Goal: Task Accomplishment & Management: Manage account settings

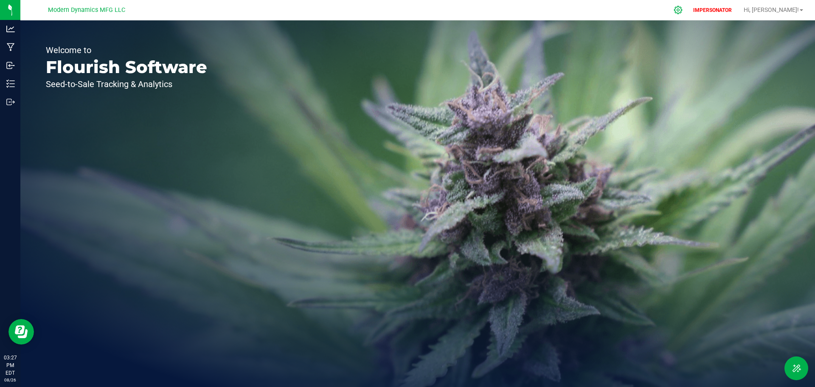
click at [683, 11] on icon at bounding box center [678, 10] width 9 height 9
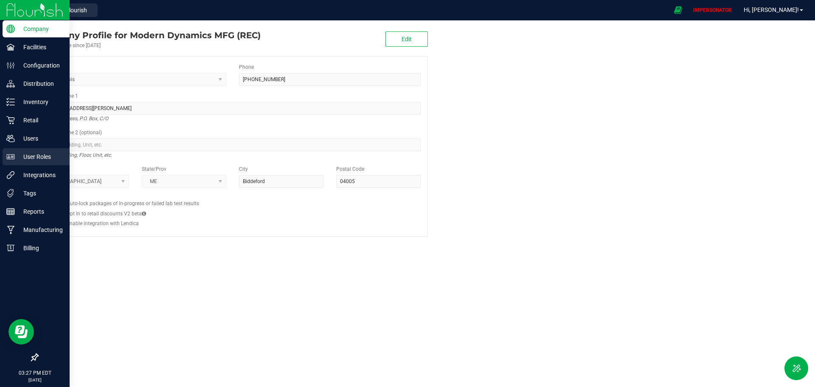
click at [36, 154] on p "User Roles" at bounding box center [40, 157] width 51 height 10
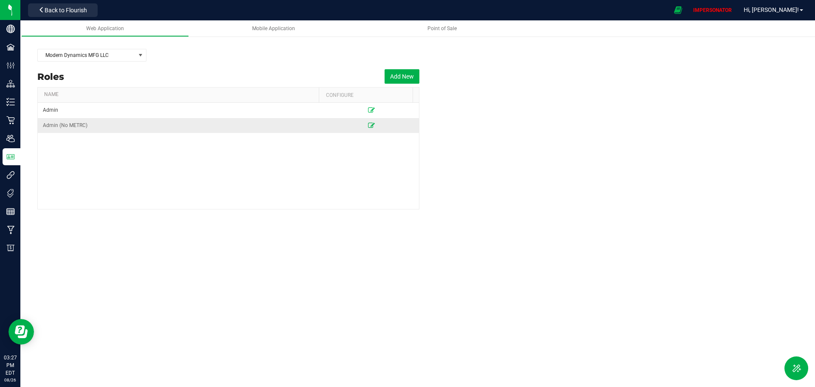
click at [368, 127] on icon at bounding box center [371, 125] width 7 height 5
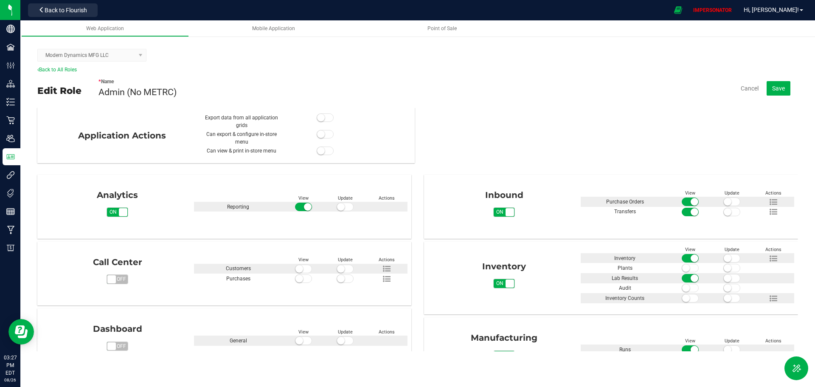
click at [588, 84] on div "* Name Admin (No METRC) Cancel Save" at bounding box center [449, 88] width 700 height 30
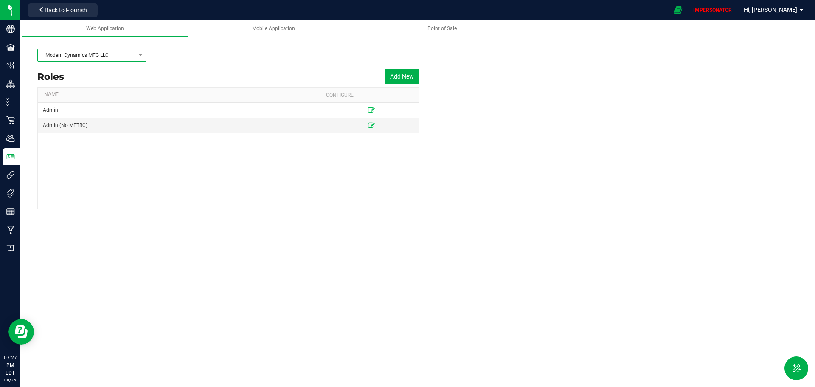
click at [84, 56] on span "Modern Dynamics MFG LLC" at bounding box center [87, 55] width 98 height 12
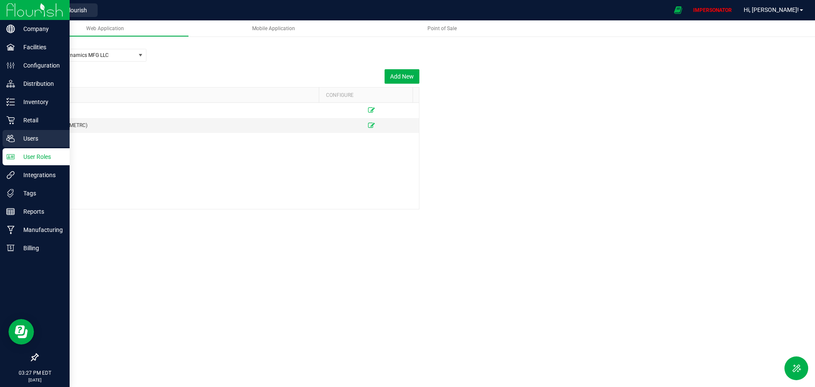
click at [15, 141] on p "Users" at bounding box center [40, 138] width 51 height 10
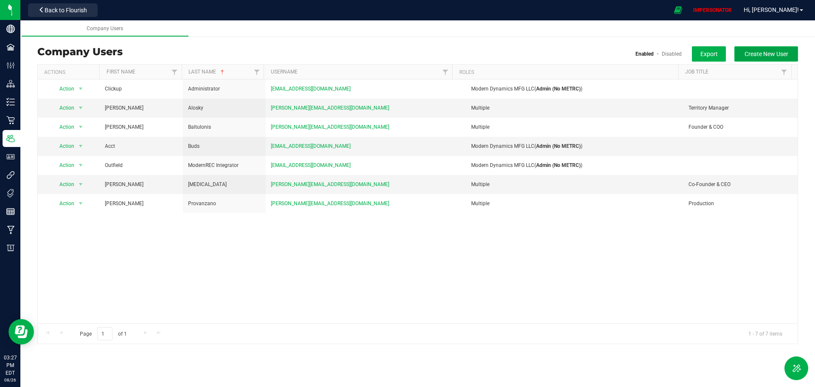
click at [776, 51] on span "Create New User" at bounding box center [767, 54] width 44 height 7
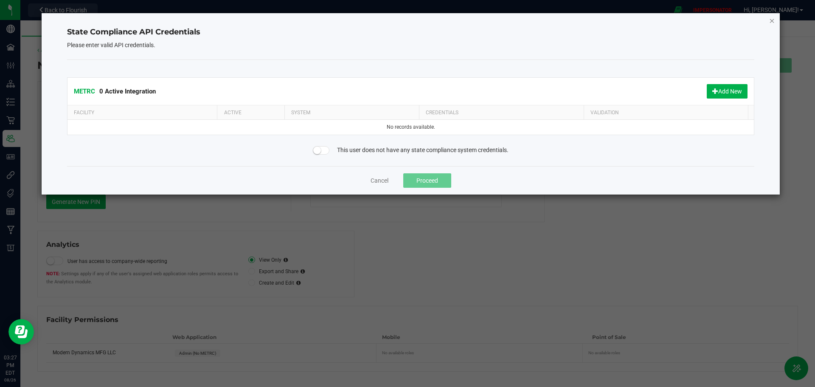
click at [772, 21] on icon "Close" at bounding box center [772, 20] width 6 height 10
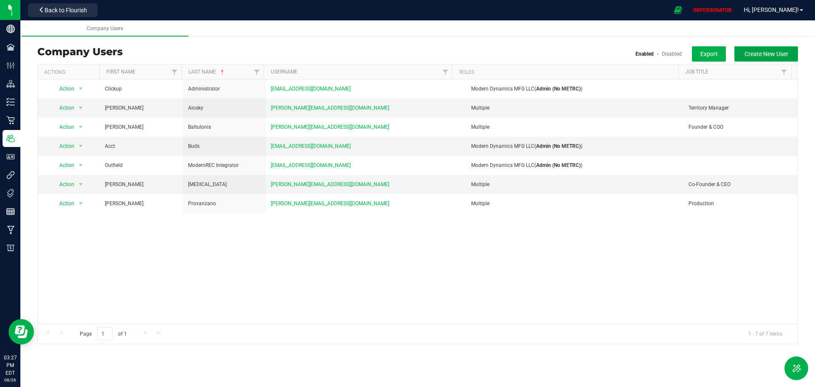
click at [767, 54] on span "Create New User" at bounding box center [767, 54] width 44 height 7
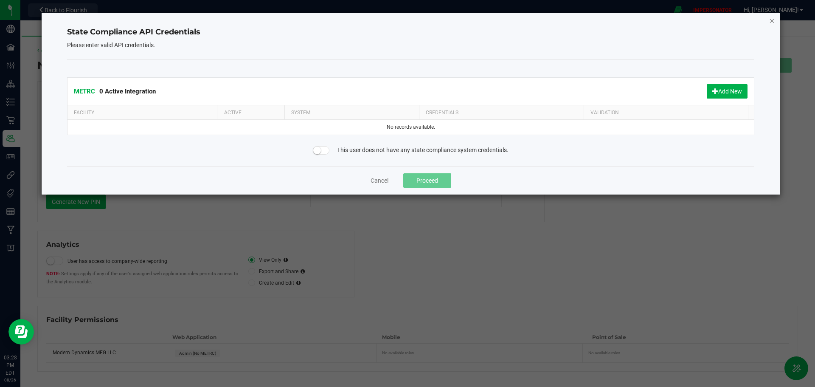
click at [775, 22] on icon "Close" at bounding box center [772, 20] width 6 height 10
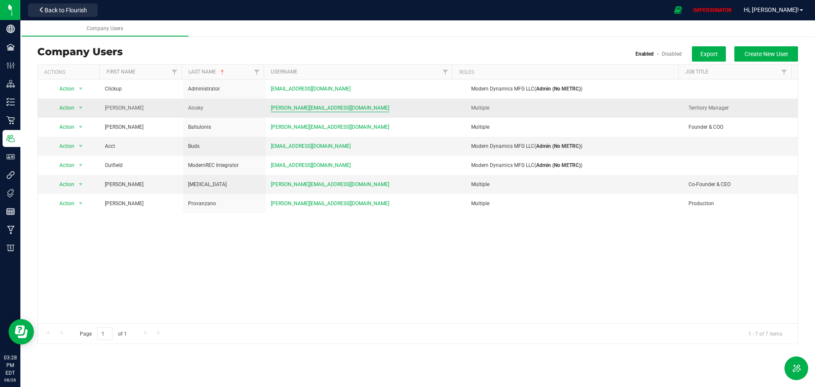
click at [294, 106] on span "reid@moderndynamicsmfg.com" at bounding box center [330, 108] width 118 height 8
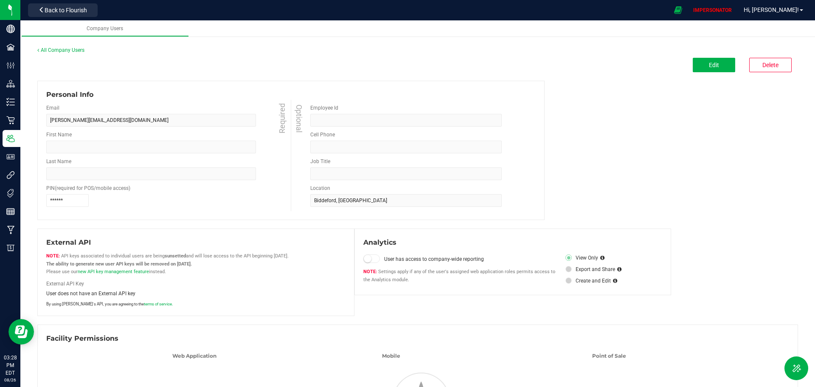
type input "Reid"
type input "Alosky"
type input "Territory Manager"
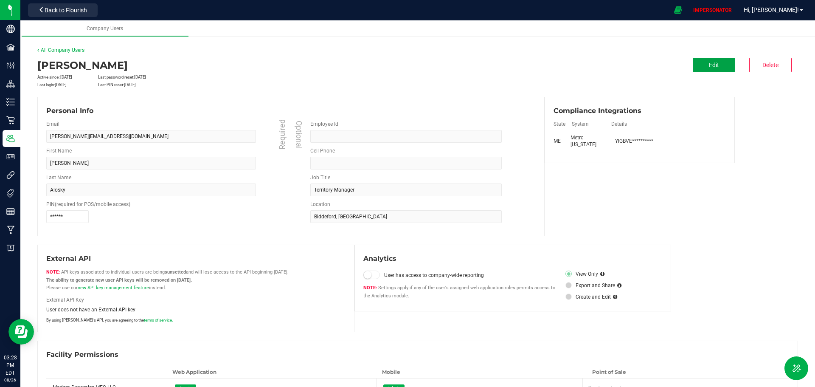
click at [709, 65] on span "Edit" at bounding box center [714, 65] width 10 height 7
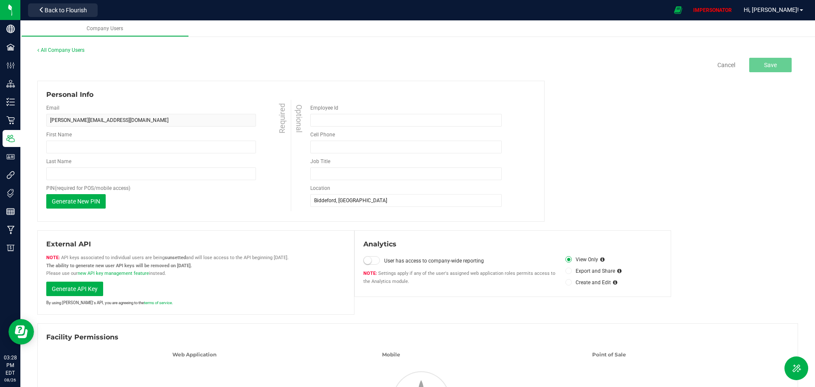
type input "Reid"
type input "Alosky"
type input "Territory Manager"
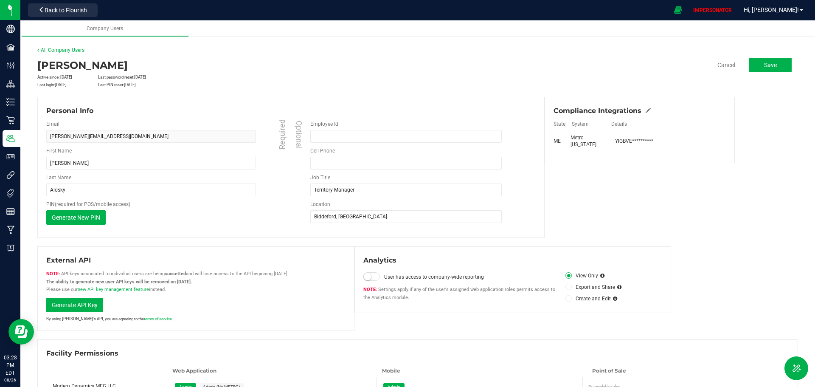
click at [647, 109] on div "Compliance Integrations" at bounding box center [640, 111] width 172 height 10
click at [52, 49] on link "All Company Users" at bounding box center [60, 50] width 47 height 6
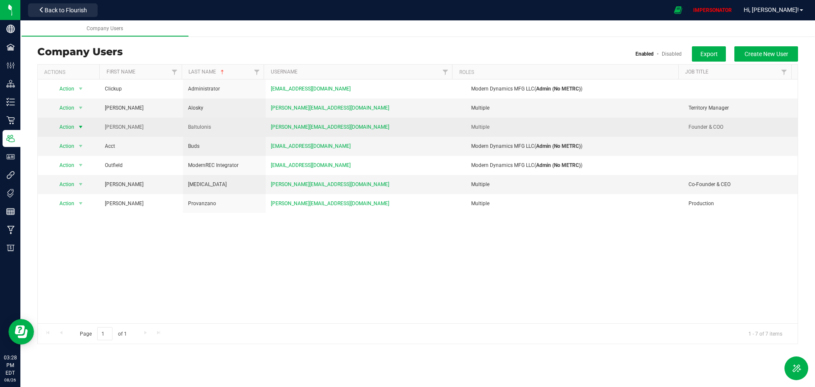
click at [64, 127] on span "Action" at bounding box center [63, 127] width 23 height 12
click at [289, 128] on span "dean@moderndynamicsmfg.com" at bounding box center [330, 127] width 118 height 8
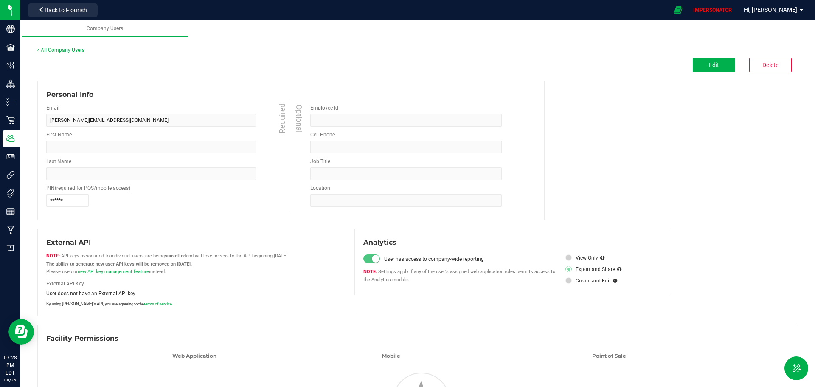
type input "Dean"
type input "Baltulonis"
type input "6466102298"
type input "Founder & COO"
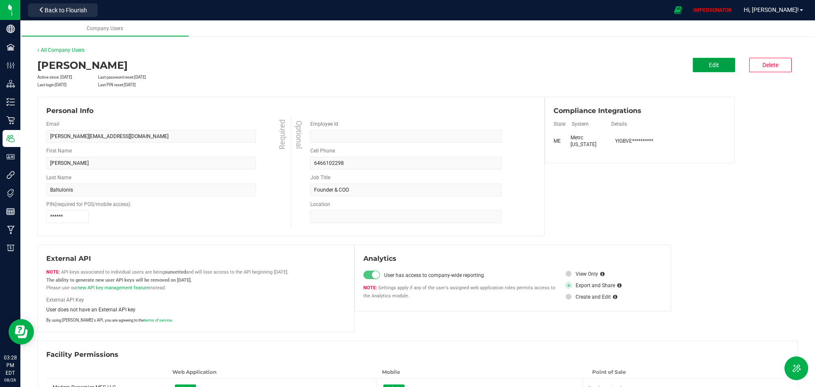
click at [702, 70] on button "Edit" at bounding box center [714, 65] width 42 height 14
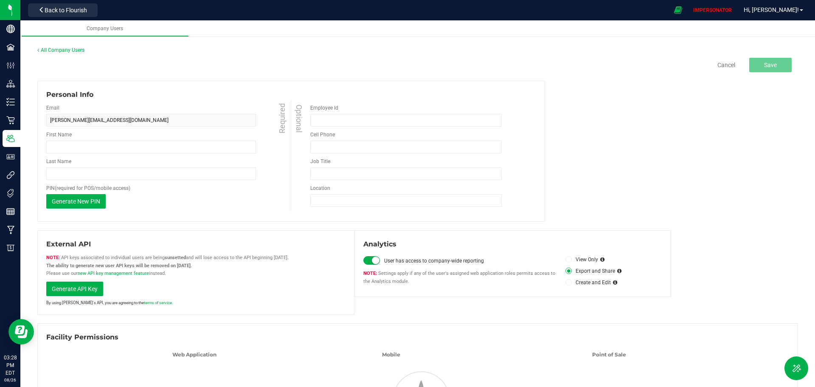
type input "Dean"
type input "Baltulonis"
type input "(646) 610-2298"
type input "Founder & COO"
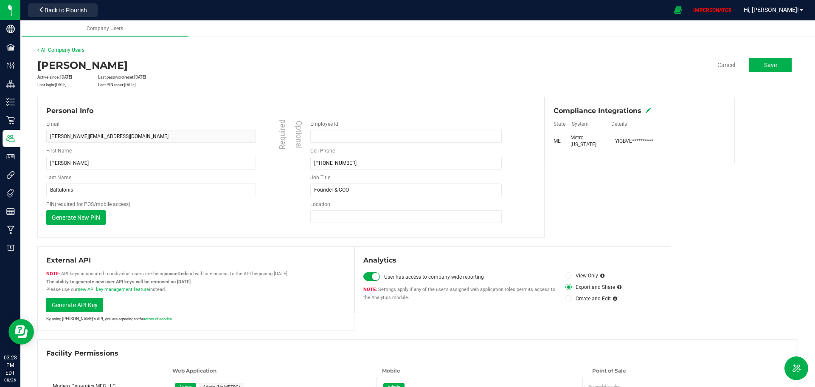
click at [646, 111] on icon at bounding box center [648, 110] width 5 height 5
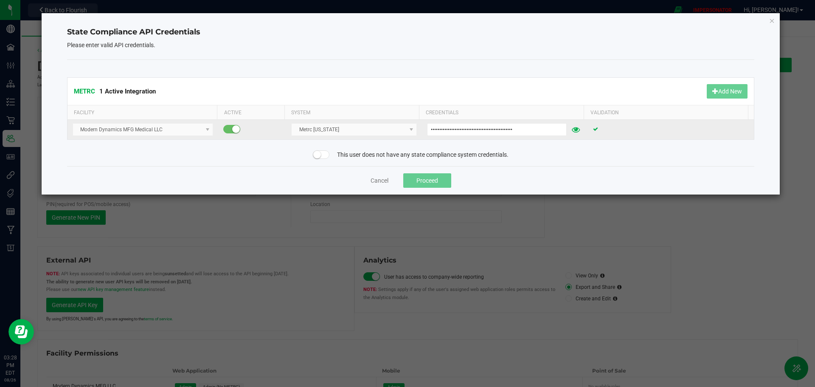
click at [574, 131] on icon at bounding box center [576, 130] width 8 height 6
drag, startPoint x: 424, startPoint y: 126, endPoint x: 577, endPoint y: 134, distance: 152.6
click at [577, 134] on div "YlGBVEFE-yOgneByycPuzfyuPSE9MNsIBkWu2wcg424-TQJN" at bounding box center [505, 129] width 156 height 13
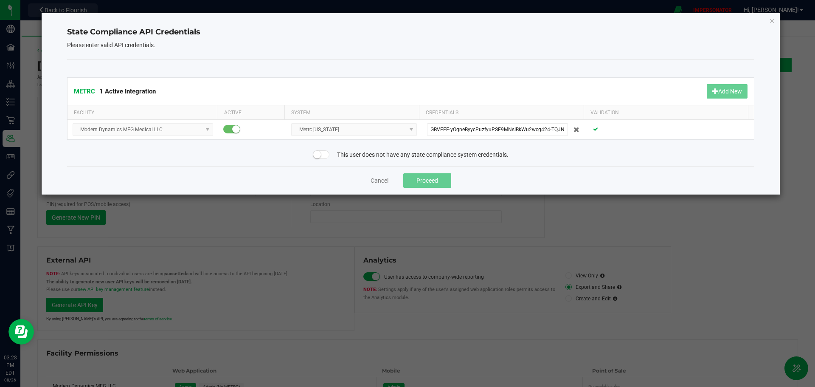
scroll to position [0, 0]
click at [263, 180] on div "Cancel Proceed" at bounding box center [411, 180] width 688 height 28
click at [382, 181] on button "Cancel" at bounding box center [380, 180] width 18 height 8
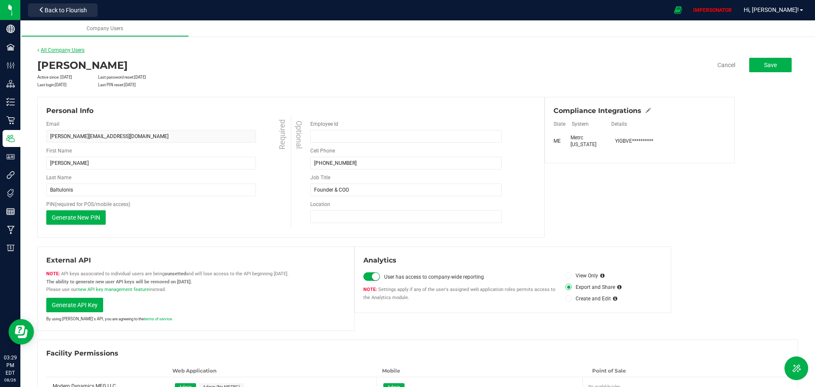
click at [47, 51] on link "All Company Users" at bounding box center [60, 50] width 47 height 6
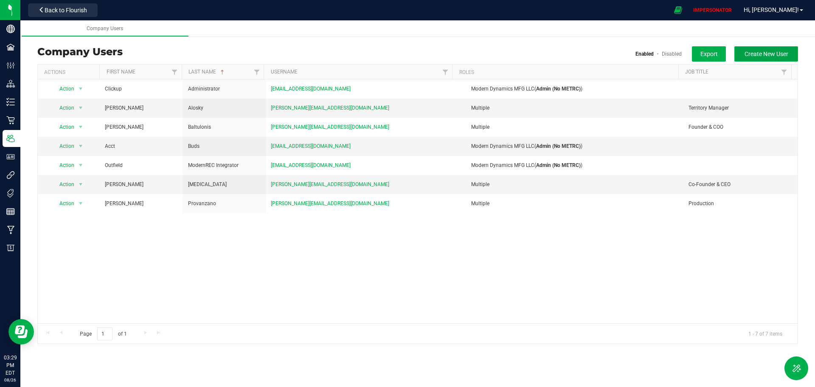
click at [773, 53] on span "Create New User" at bounding box center [767, 54] width 44 height 7
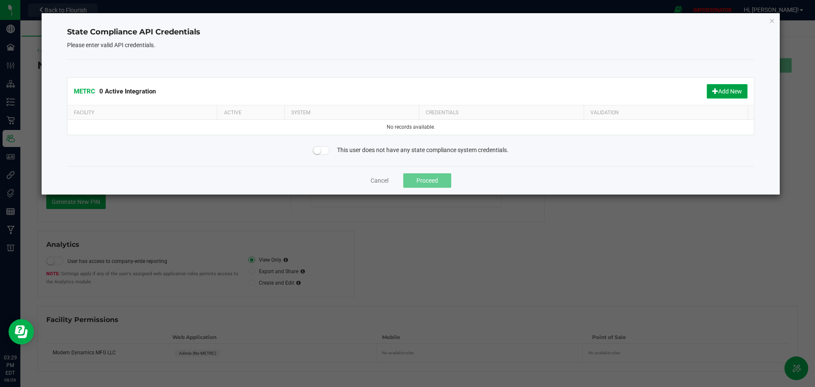
click at [709, 90] on button "Add New" at bounding box center [727, 91] width 41 height 14
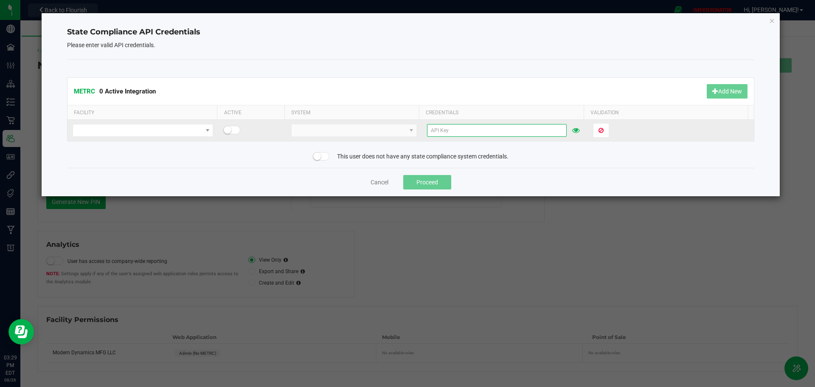
click at [460, 131] on input "text" at bounding box center [497, 130] width 140 height 13
paste input "YlGBVEFE-yOgneByycPuzfyuPSE9MNsIBkWu2wcg424-TQJN"
type input "YlGBVEFE-yOgneByycPuzfyuPSE9MNsIBkWu2wcg424-TQJN"
click at [191, 131] on span at bounding box center [137, 130] width 129 height 12
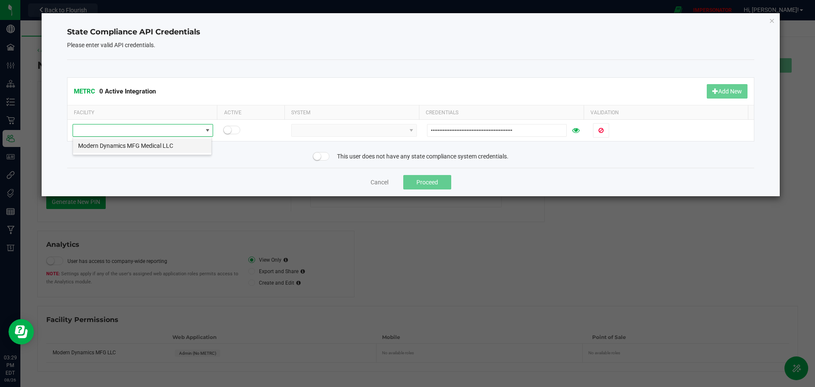
click at [173, 142] on li "Modern Dynamics MFG Medical LLC" at bounding box center [142, 145] width 138 height 14
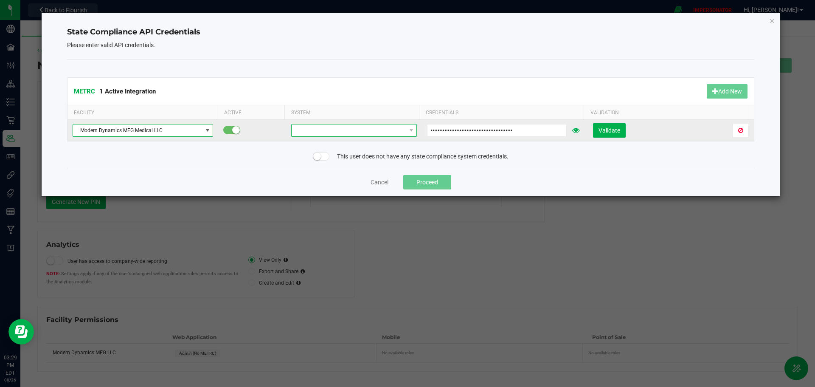
click at [324, 136] on span at bounding box center [349, 130] width 114 height 12
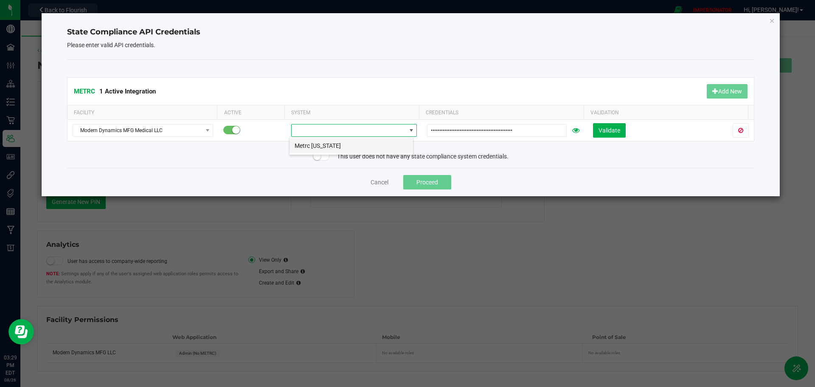
click at [316, 144] on li "Metrc Maine" at bounding box center [352, 145] width 124 height 14
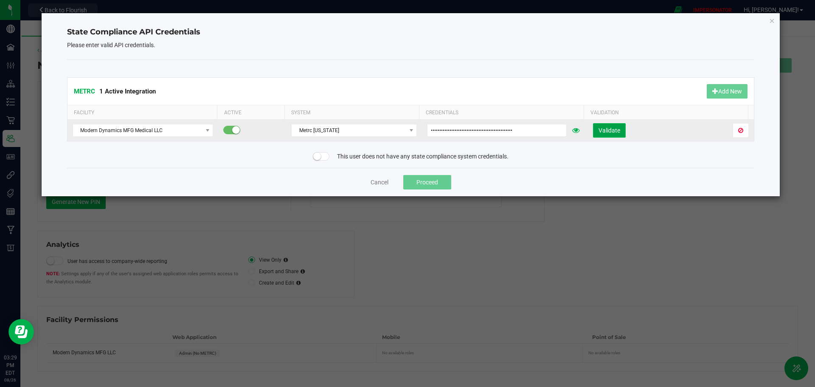
click at [607, 129] on span "Validate" at bounding box center [610, 130] width 22 height 7
click at [432, 183] on button "Proceed" at bounding box center [427, 182] width 48 height 14
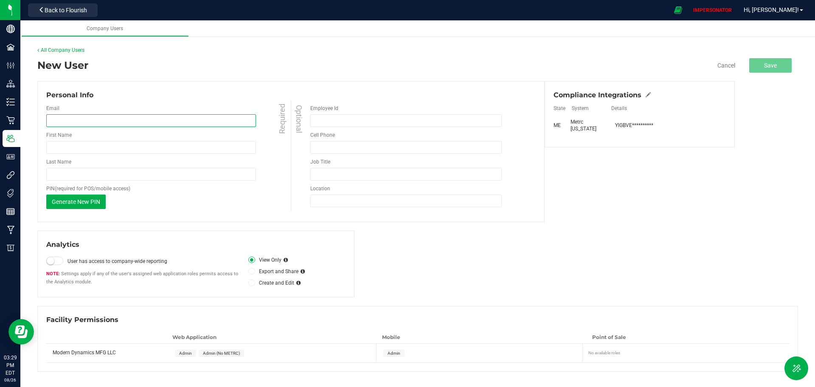
click at [87, 118] on input "email" at bounding box center [151, 120] width 210 height 13
click at [617, 258] on div "Analytics User has access to company-wide reporting Settings apply if any of th…" at bounding box center [417, 264] width 761 height 67
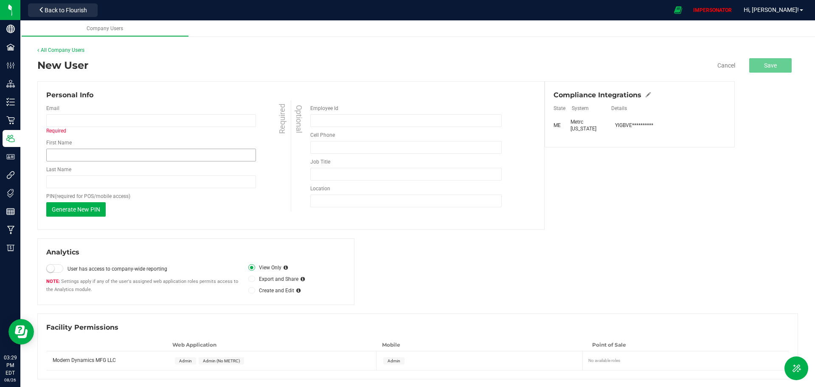
scroll to position [1, 0]
click at [183, 361] on span "Admin" at bounding box center [185, 359] width 13 height 5
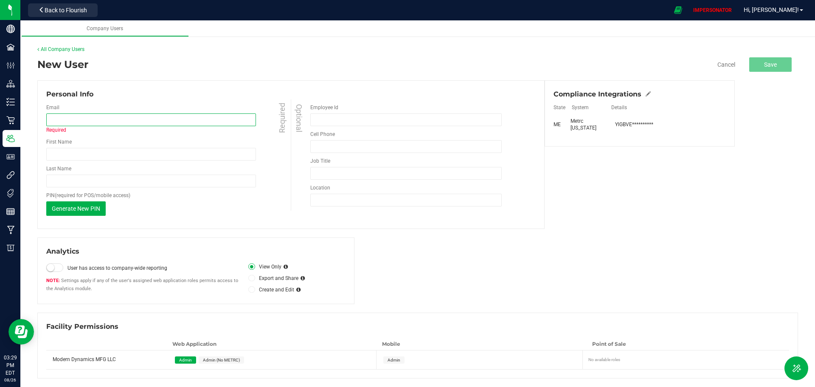
click at [53, 120] on input "email" at bounding box center [151, 119] width 210 height 13
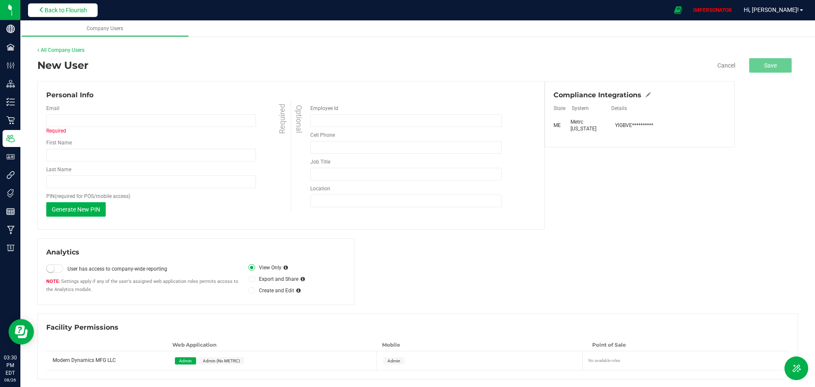
click at [69, 11] on span "Back to Flourish" at bounding box center [66, 10] width 42 height 7
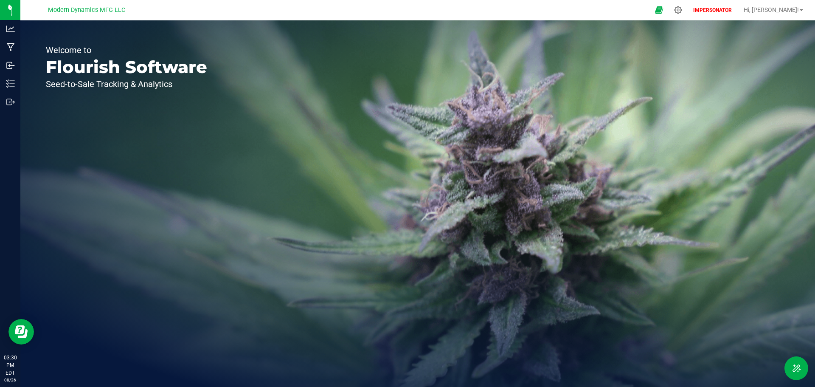
drag, startPoint x: 48, startPoint y: 6, endPoint x: 127, endPoint y: 12, distance: 79.2
click at [127, 12] on div "Modern Dynamics MFG LLC" at bounding box center [87, 9] width 124 height 13
copy span "Modern Dynamics MFG LLC"
click at [682, 11] on icon at bounding box center [678, 10] width 8 height 8
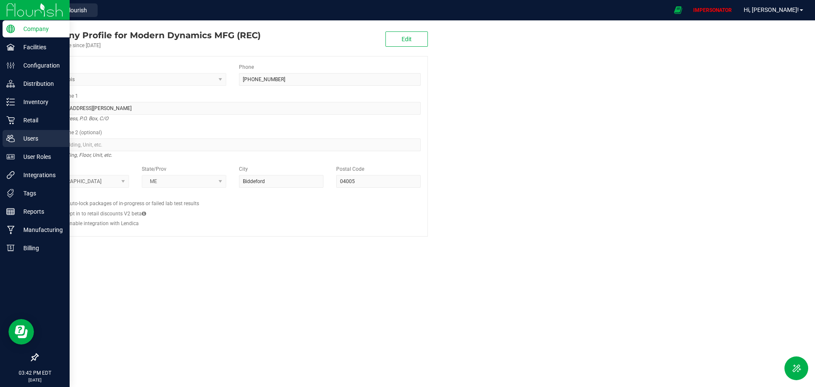
click at [33, 138] on p "Users" at bounding box center [40, 138] width 51 height 10
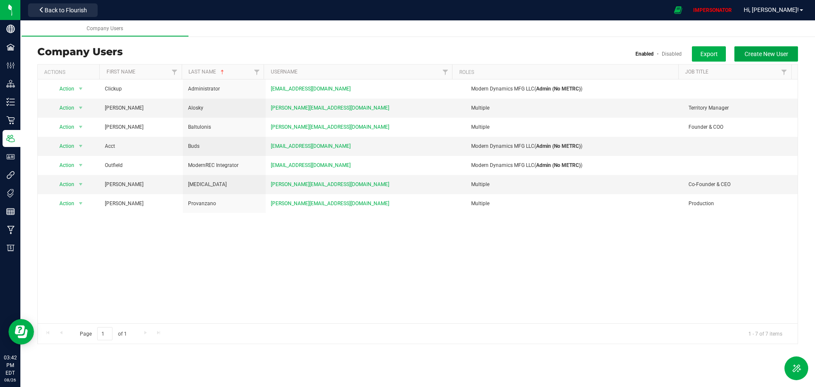
click at [758, 52] on span "Create New User" at bounding box center [767, 54] width 44 height 7
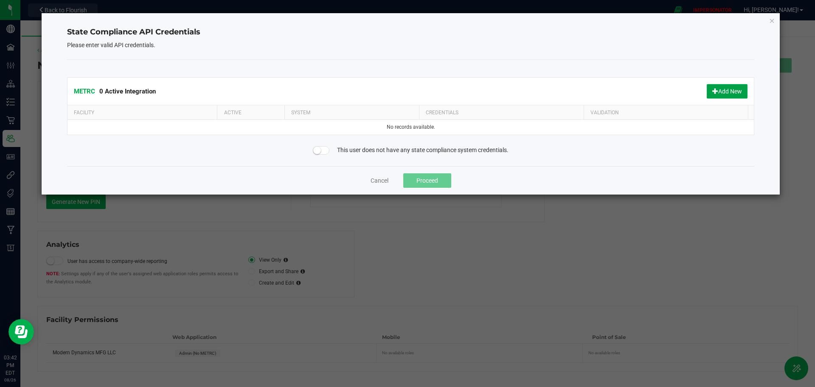
click at [736, 94] on button "Add New" at bounding box center [727, 91] width 41 height 14
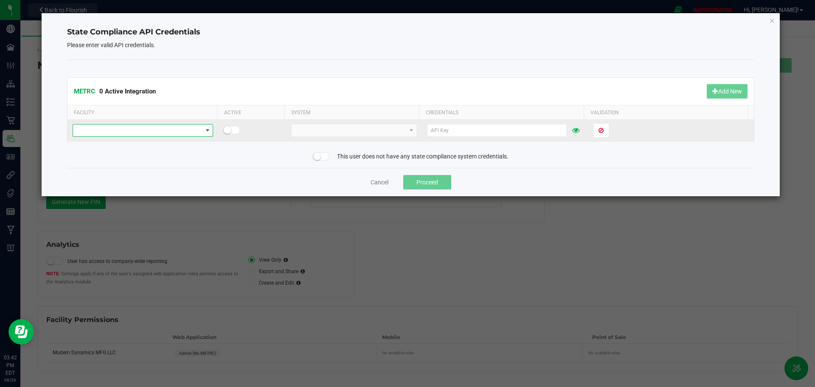
click at [170, 130] on span at bounding box center [137, 130] width 129 height 12
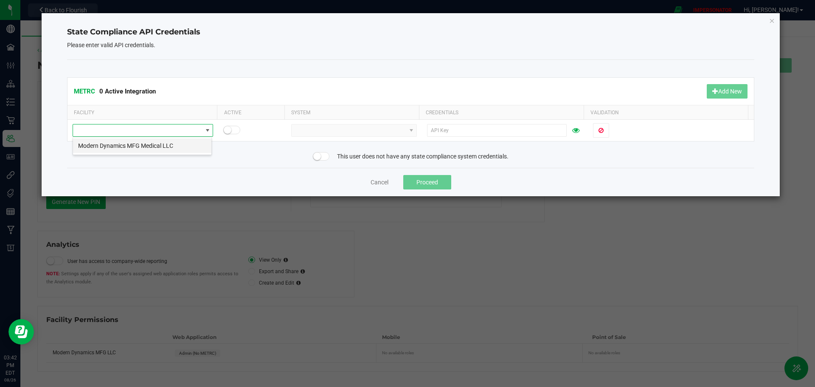
scroll to position [13, 139]
click at [145, 149] on li "Modern Dynamics MFG Medical LLC" at bounding box center [142, 145] width 138 height 14
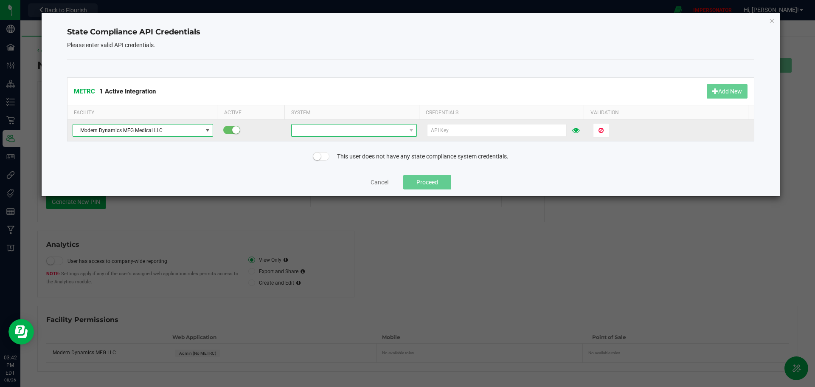
click at [311, 130] on span at bounding box center [349, 130] width 114 height 12
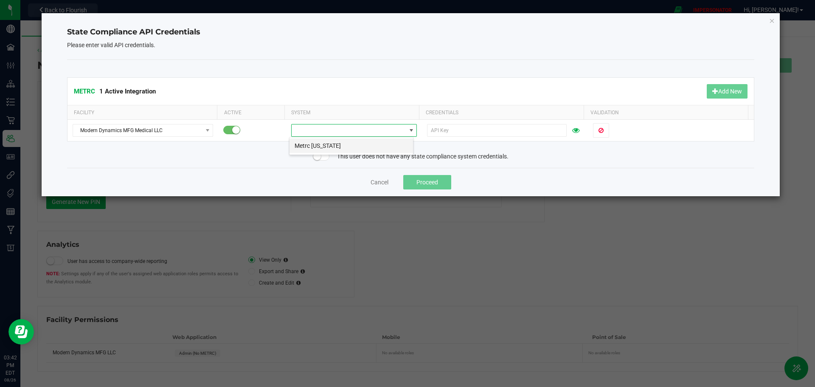
click at [334, 144] on li "Metrc Maine" at bounding box center [352, 145] width 124 height 14
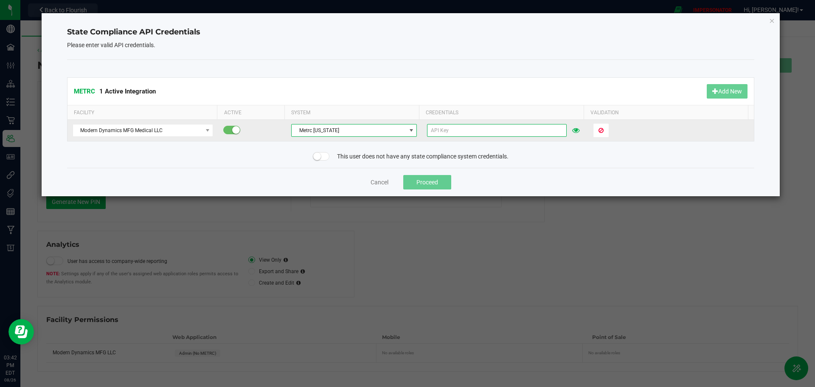
click at [450, 132] on input "text" at bounding box center [497, 130] width 140 height 13
paste input "••••••••••••••••••••••••••••••••••••••••••••••••"
type input "••••••••••••••••••••••••••••••••••••••••••••••••"
click at [605, 130] on span "Validate" at bounding box center [610, 130] width 22 height 7
click at [562, 154] on div "This user does not have any state compliance system credentials." at bounding box center [411, 156] width 701 height 9
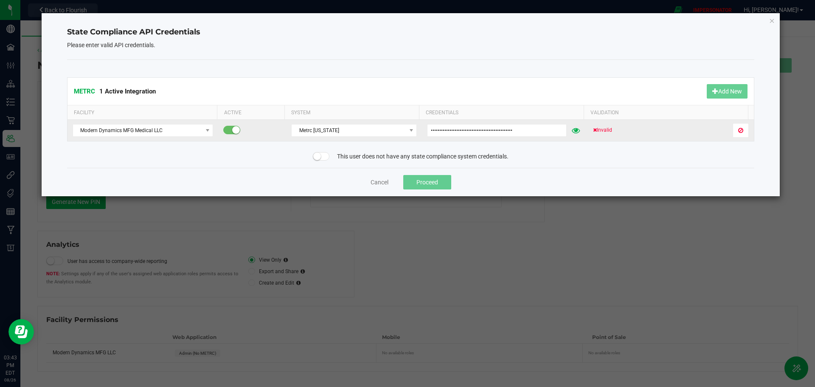
click at [572, 129] on icon at bounding box center [576, 130] width 8 height 6
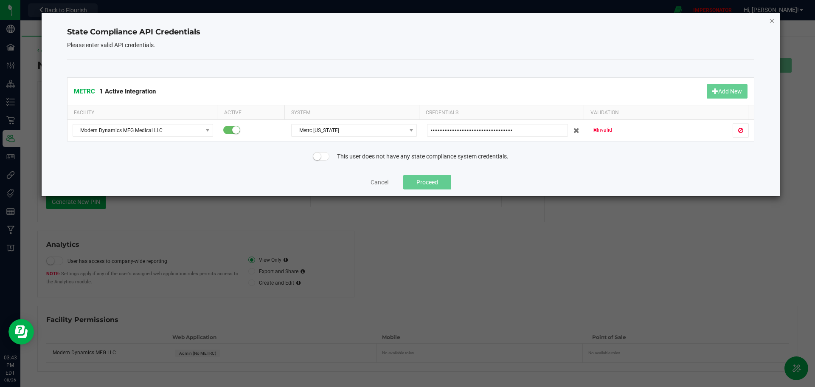
click at [772, 21] on icon "Close" at bounding box center [772, 20] width 6 height 10
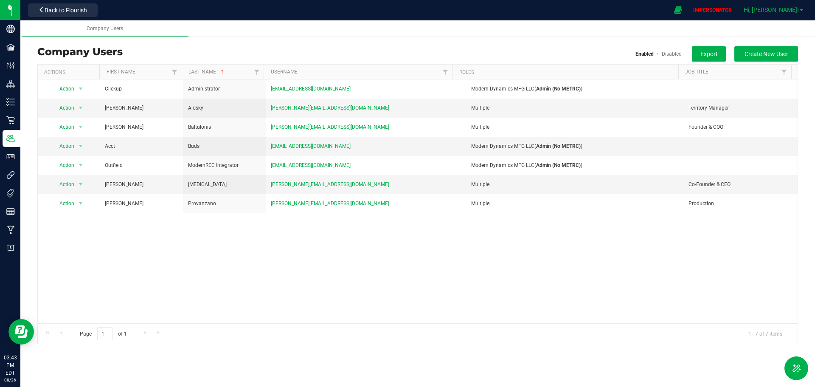
click at [790, 13] on span "Hi, Steve!" at bounding box center [771, 9] width 55 height 7
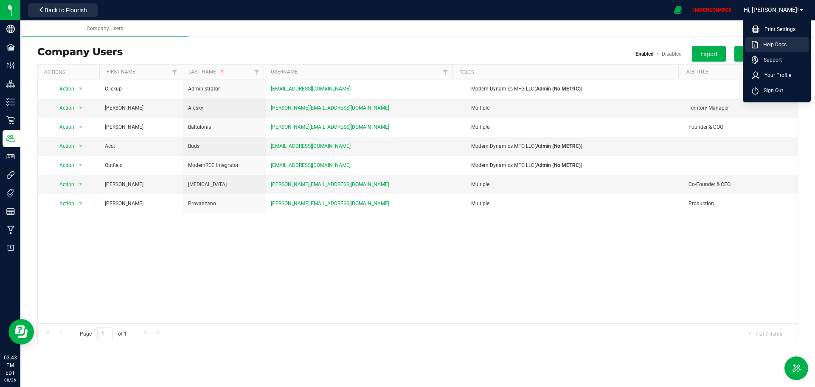
click at [783, 42] on span "Help Docs" at bounding box center [772, 44] width 28 height 8
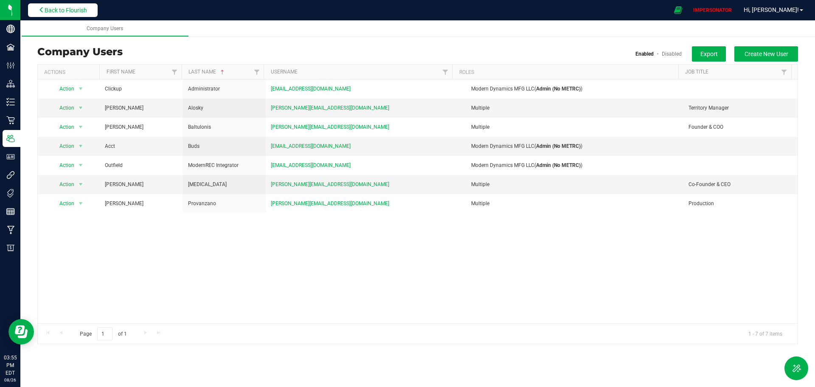
click at [65, 11] on span "Back to Flourish" at bounding box center [66, 10] width 42 height 7
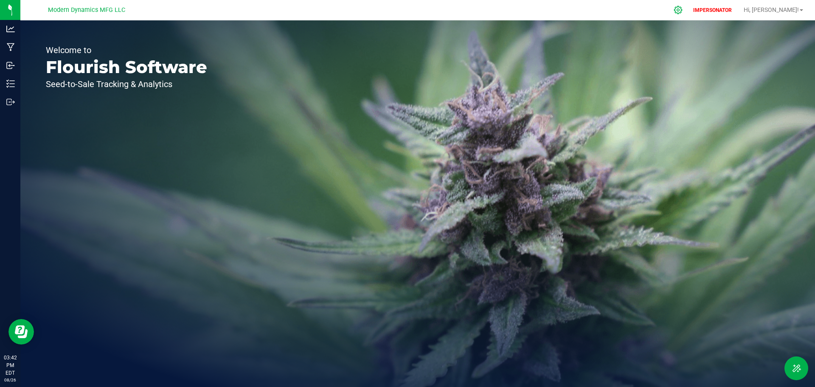
click at [683, 12] on icon at bounding box center [678, 10] width 9 height 9
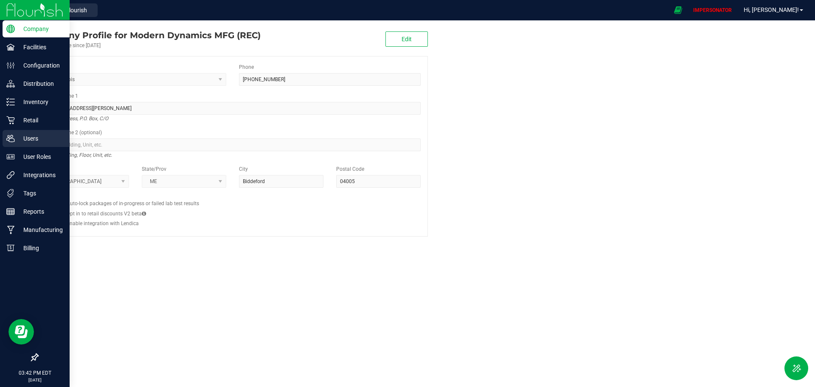
click at [13, 135] on icon at bounding box center [10, 138] width 8 height 8
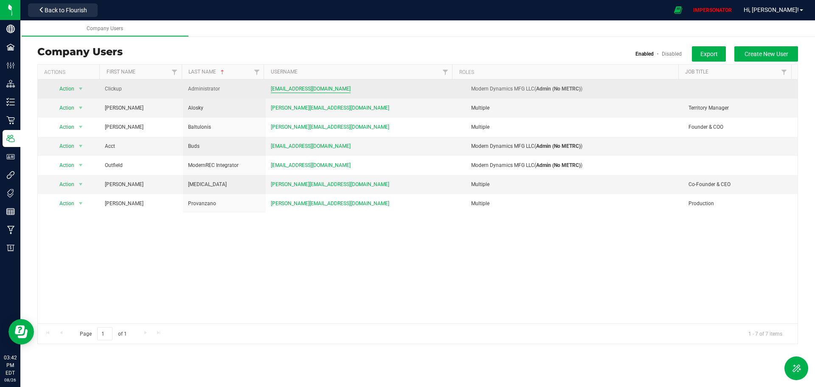
click at [292, 89] on span "clickup+mdm@thestarbase.com" at bounding box center [311, 89] width 80 height 8
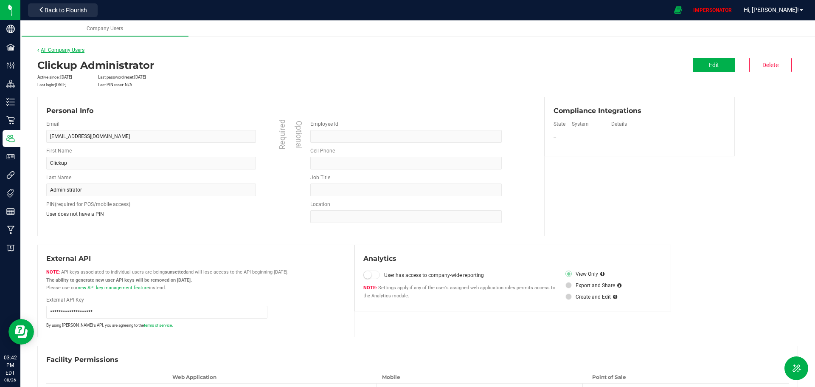
click at [55, 48] on link "All Company Users" at bounding box center [60, 50] width 47 height 6
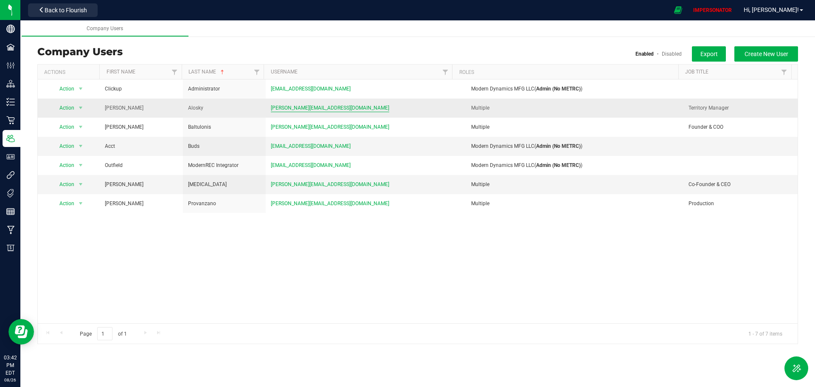
click at [308, 104] on span "reid@moderndynamicsmfg.com" at bounding box center [330, 108] width 118 height 8
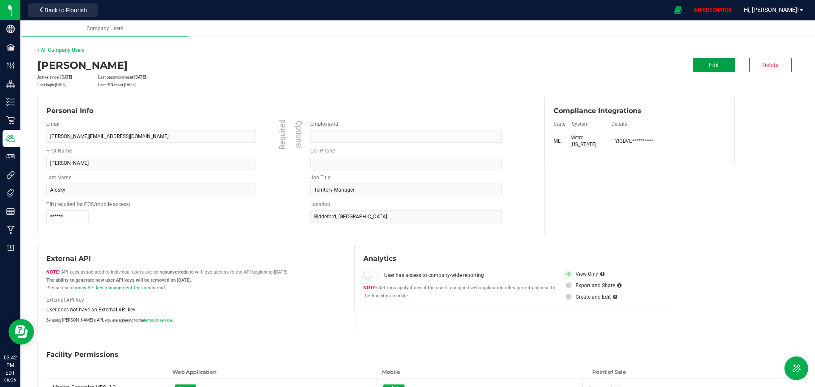
click at [710, 68] on span "Edit" at bounding box center [714, 65] width 10 height 7
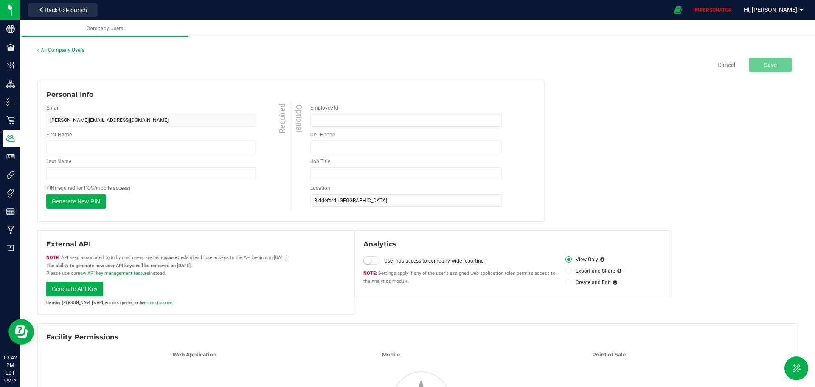
type input "Reid"
type input "Alosky"
type input "Territory Manager"
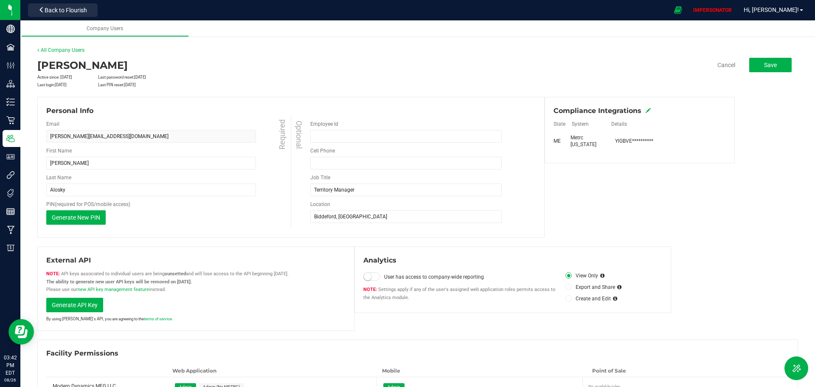
click at [646, 112] on icon at bounding box center [648, 110] width 5 height 5
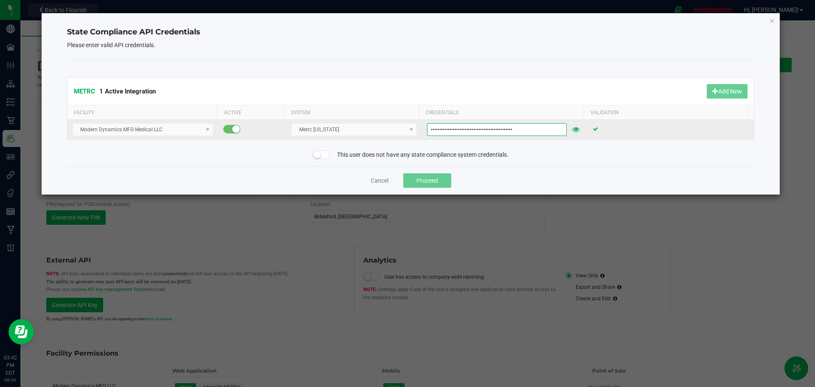
drag, startPoint x: 513, startPoint y: 127, endPoint x: 422, endPoint y: 128, distance: 90.4
click at [422, 128] on td "YlGBVEFE-yOgneByycPuzfyuPSE9MNsIBkWu2wcg424-TQJN" at bounding box center [505, 130] width 166 height 20
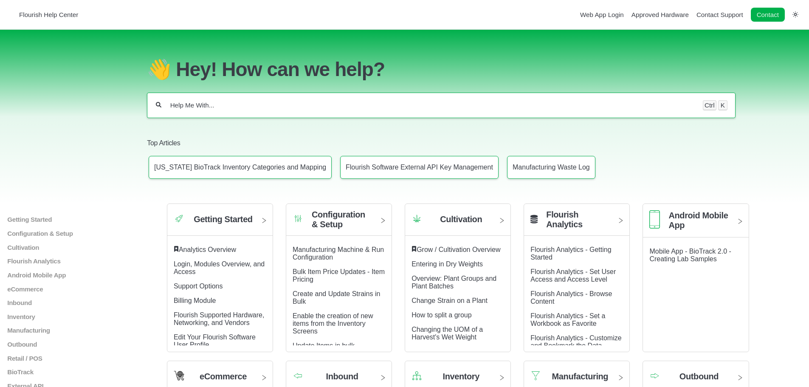
click at [197, 109] on input "Help Me With..." at bounding box center [431, 105] width 525 height 8
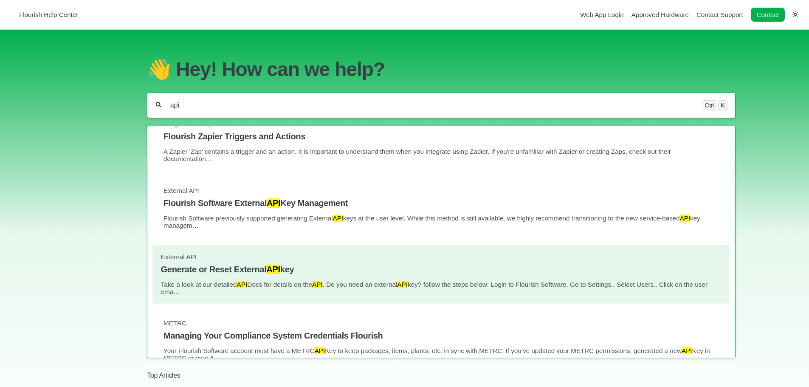
scroll to position [42, 0]
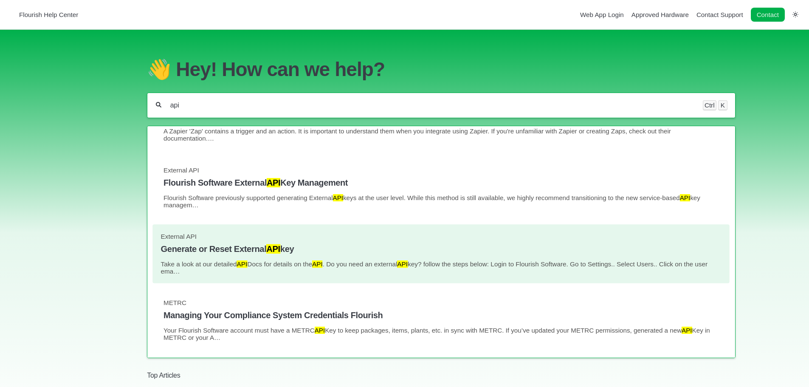
type input "api"
click at [220, 251] on h4 "Generate or Reset External API key" at bounding box center [441, 249] width 560 height 10
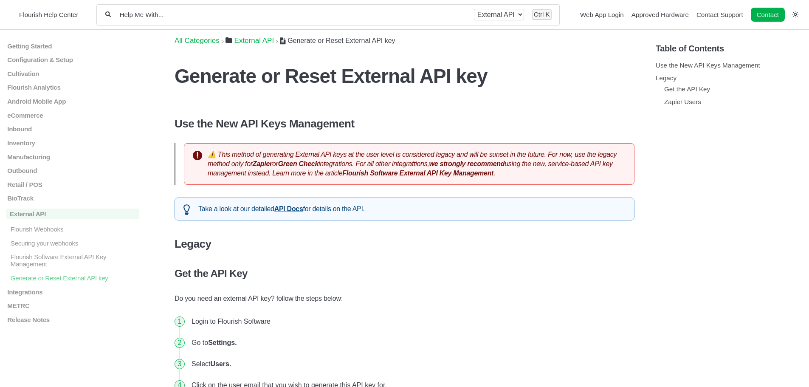
click at [175, 18] on input "Help Me With..." at bounding box center [292, 15] width 347 height 8
click at [175, 17] on input "Help Me With..." at bounding box center [292, 15] width 347 height 8
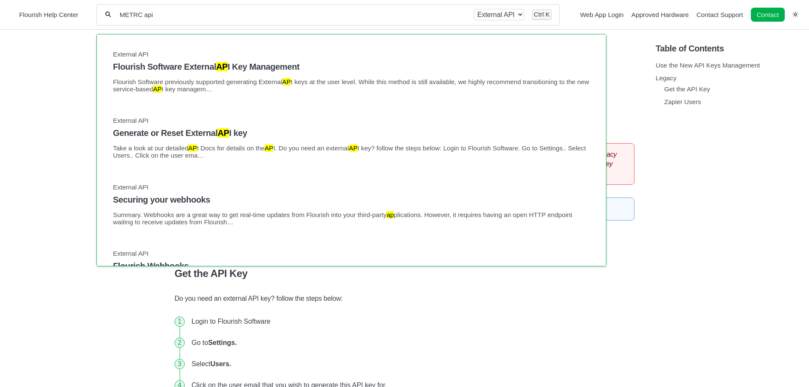
type input "METRC api"
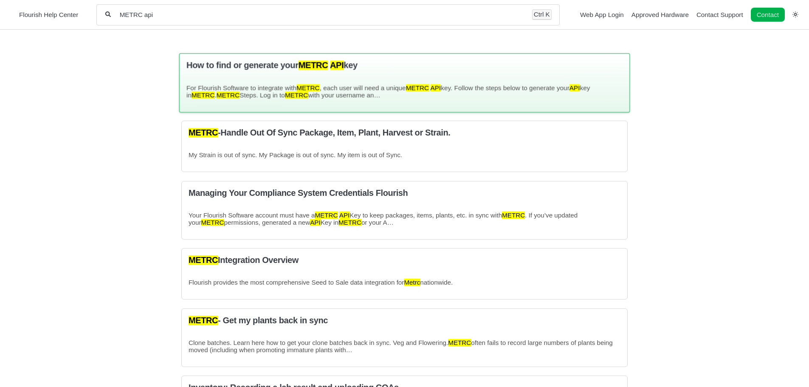
click at [289, 76] on div "How to find or generate your METRC API key For Flourish Software to integrate w…" at bounding box center [404, 82] width 451 height 59
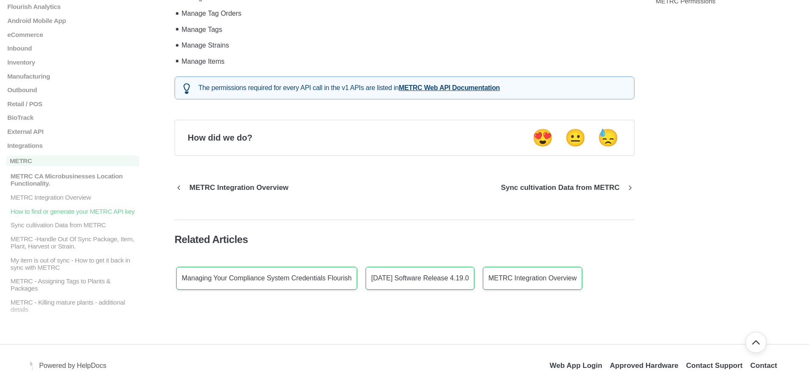
scroll to position [1425, 0]
click at [256, 184] on p "METRC Integration Overview" at bounding box center [239, 187] width 112 height 8
click at [221, 187] on p "METRC Integration Overview" at bounding box center [239, 187] width 112 height 8
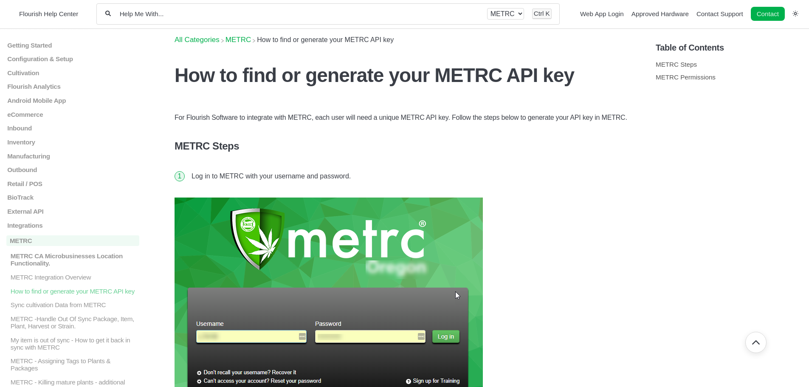
scroll to position [0, 0]
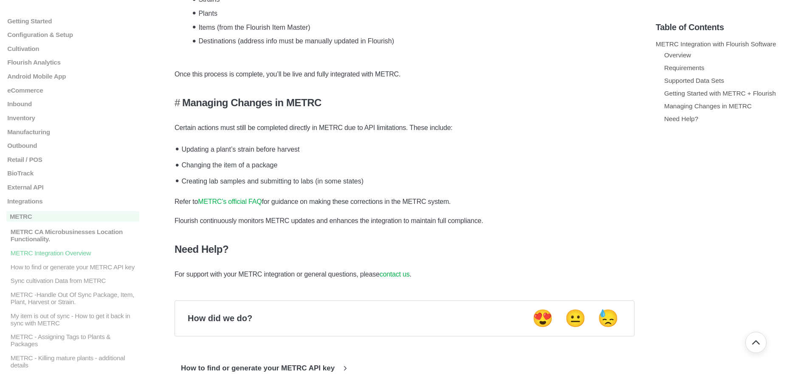
scroll to position [1019, 0]
